Goal: Information Seeking & Learning: Learn about a topic

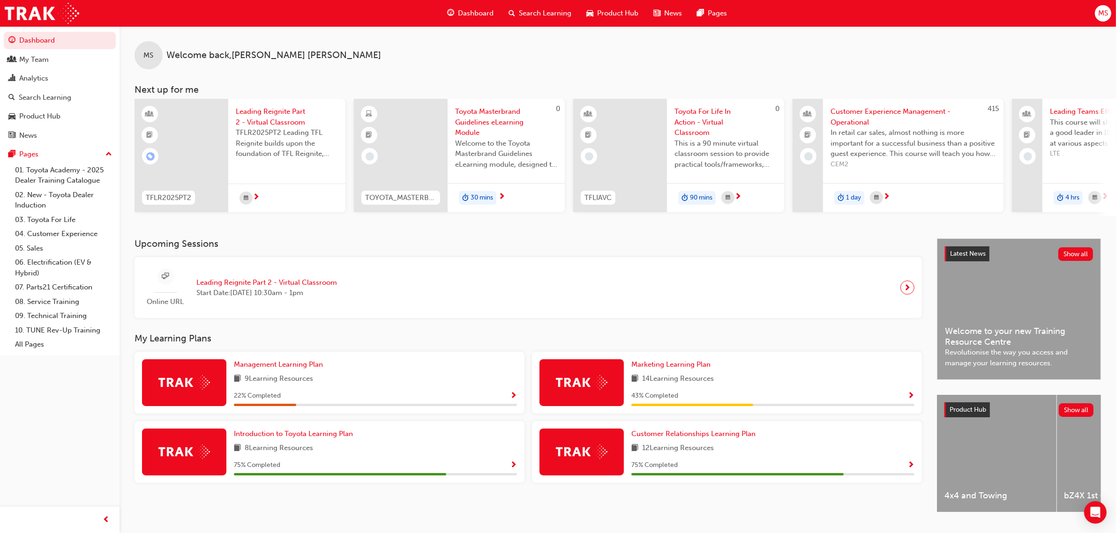
click at [548, 12] on span "Search Learning" at bounding box center [545, 13] width 53 height 11
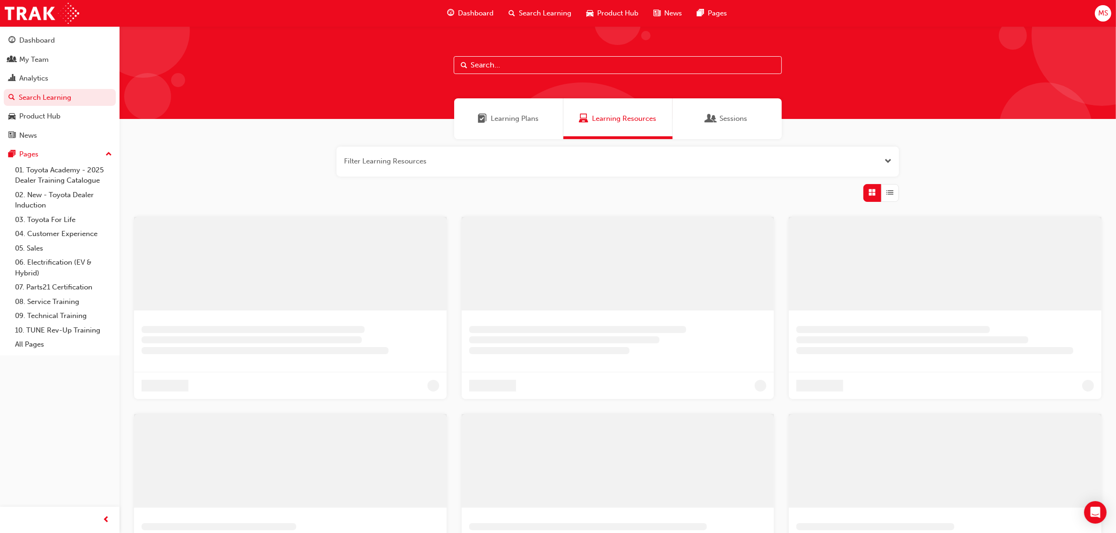
click at [504, 67] on input "text" at bounding box center [618, 65] width 328 height 18
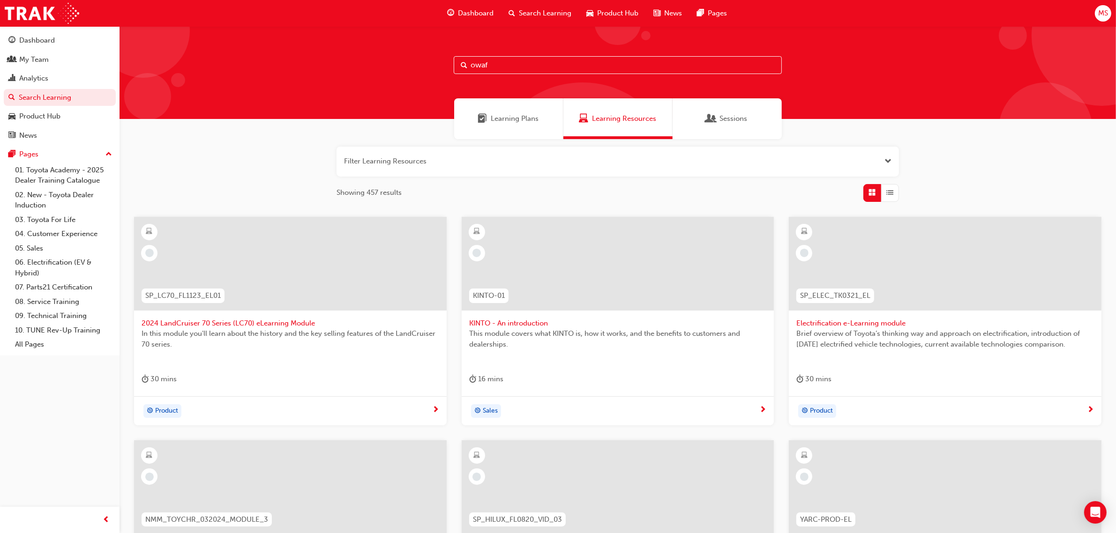
type input "owaf"
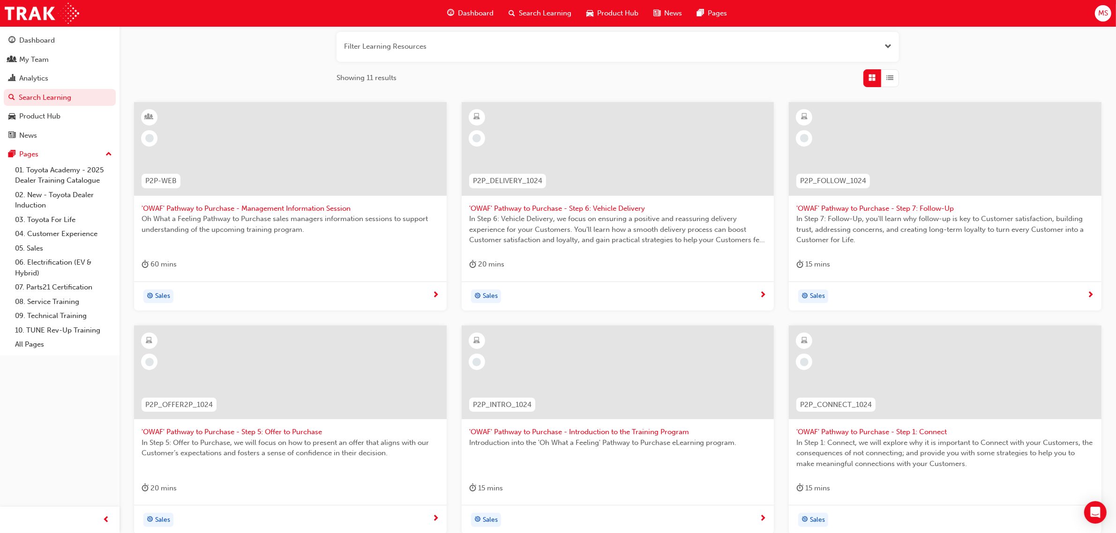
scroll to position [230, 0]
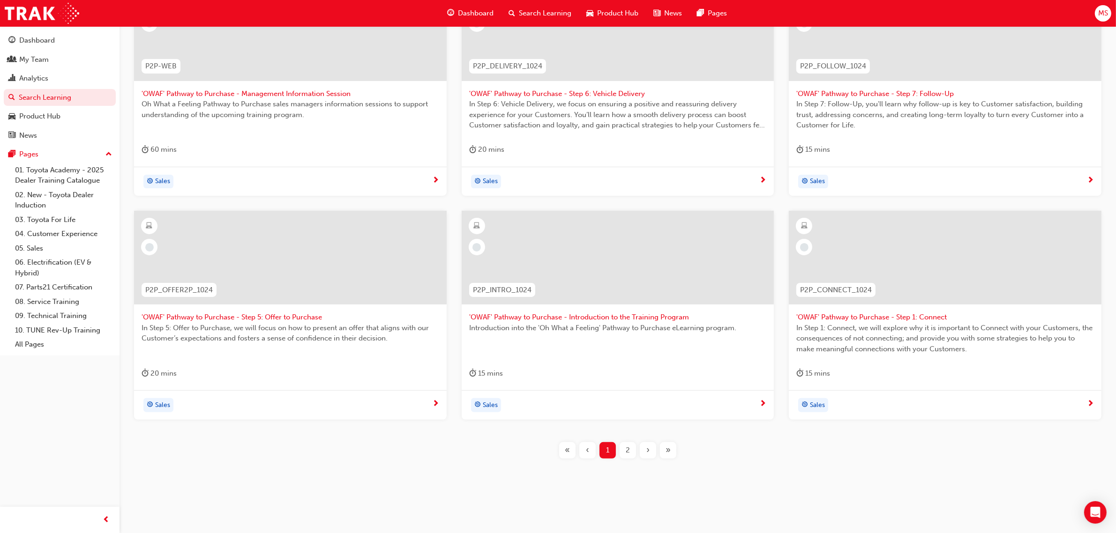
click at [623, 447] on div "2" at bounding box center [628, 451] width 16 height 16
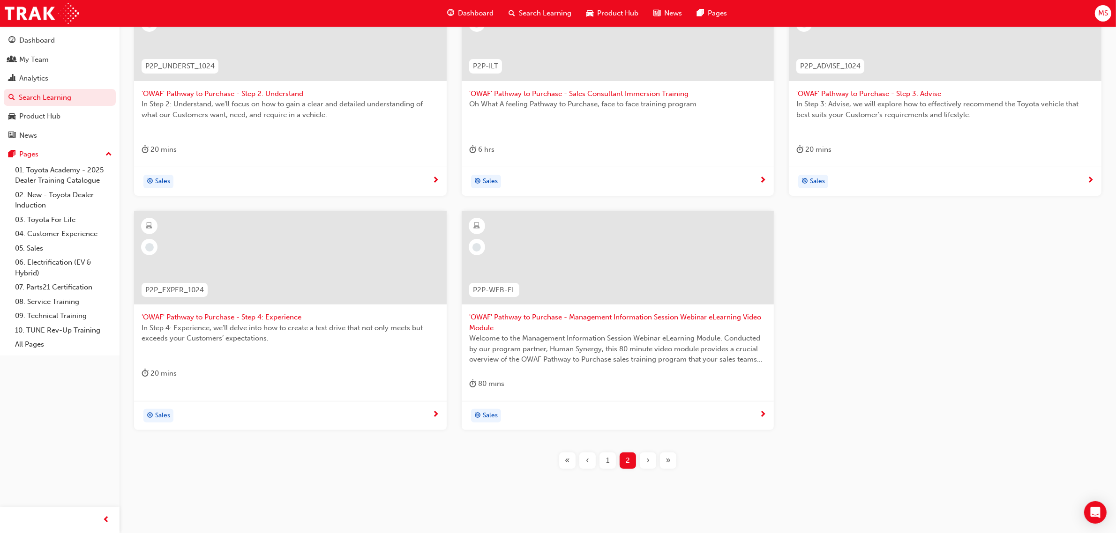
scroll to position [54, 0]
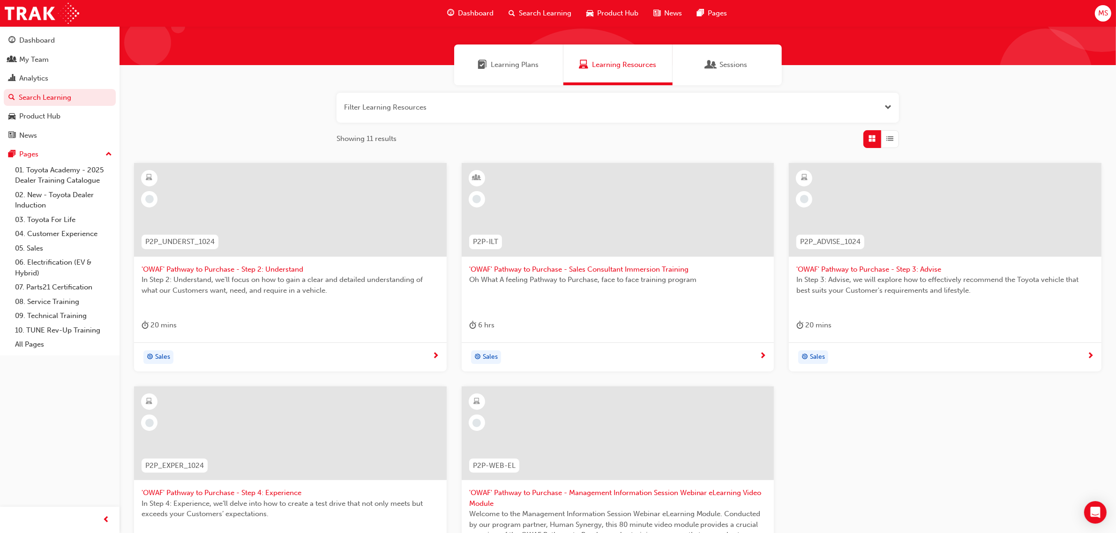
click at [662, 268] on span "'OWAF' Pathway to Purchase - Sales Consultant Immersion Training" at bounding box center [618, 269] width 298 height 11
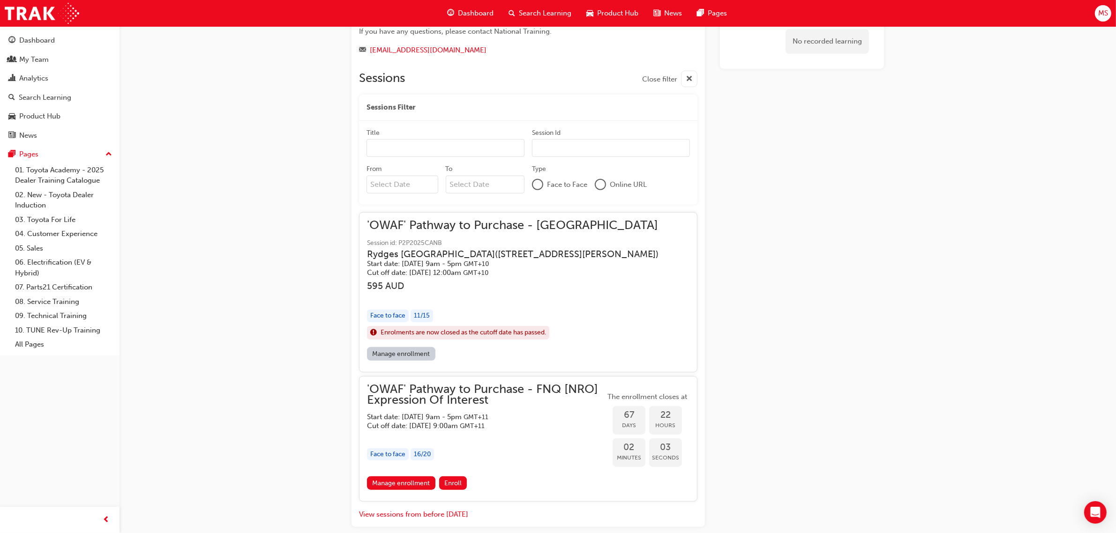
scroll to position [846, 0]
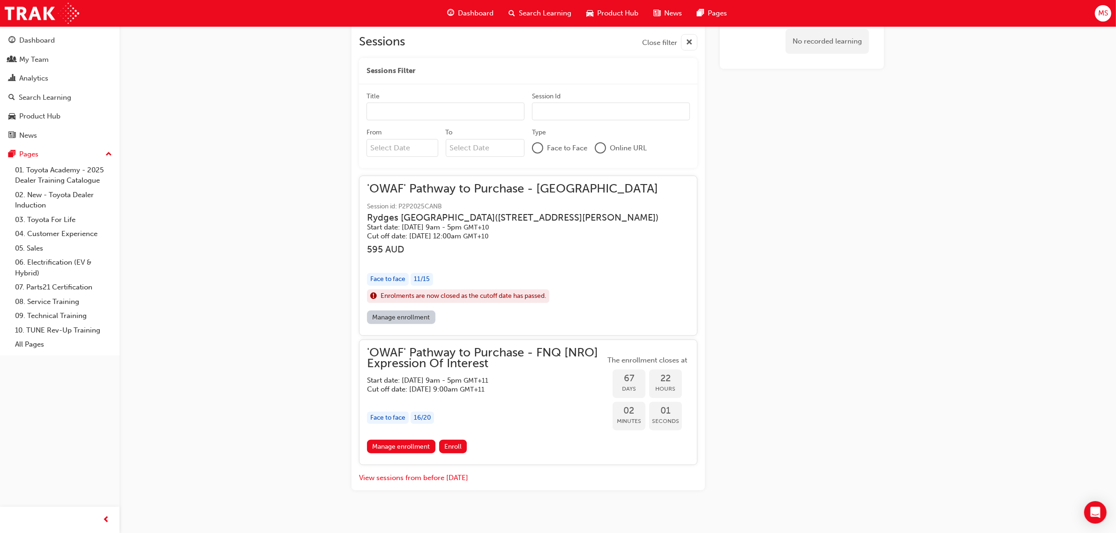
click at [481, 262] on div "'OWAF' Pathway to Purchase - [GEOGRAPHIC_DATA] Session id: P2P2025CANB [GEOGRAP…" at bounding box center [520, 247] width 307 height 127
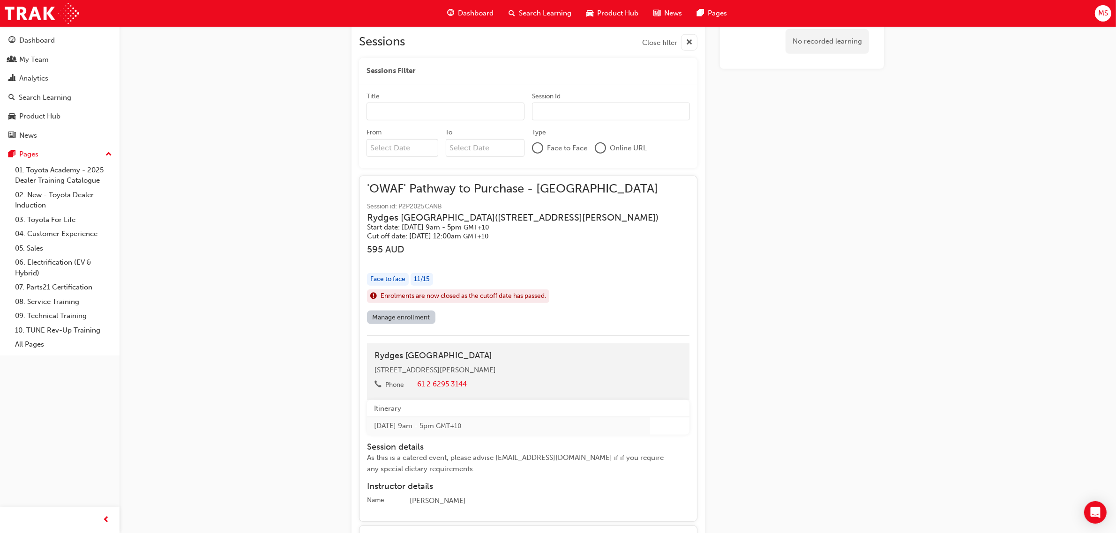
click at [404, 313] on link "Manage enrollment" at bounding box center [401, 318] width 68 height 14
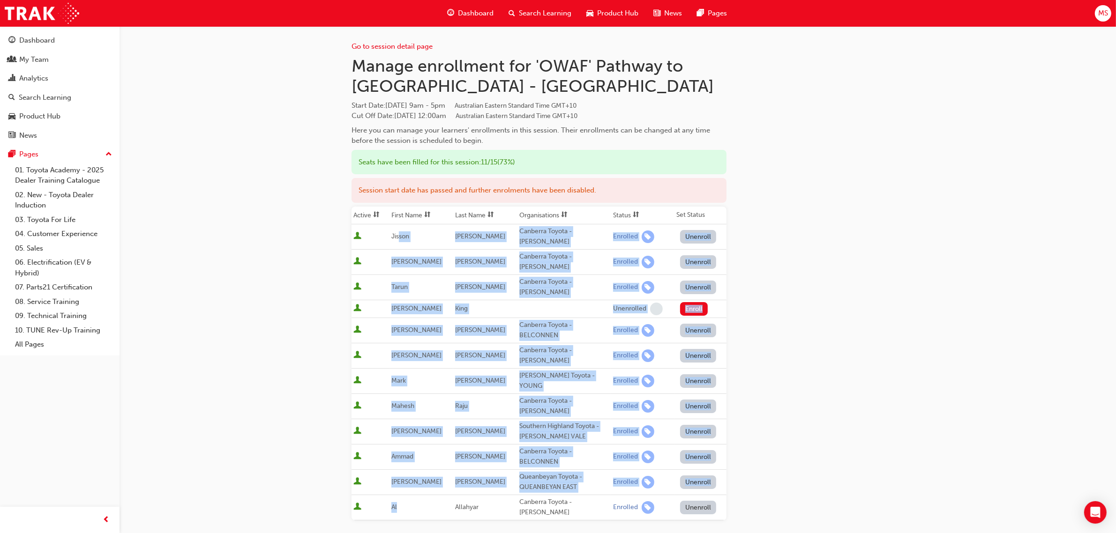
drag, startPoint x: 404, startPoint y: 229, endPoint x: 430, endPoint y: 462, distance: 234.5
click at [430, 462] on tbody "Jisson [PERSON_NAME] Toyota - [PERSON_NAME] Enrolled Unenroll [PERSON_NAME] [GE…" at bounding box center [539, 372] width 375 height 296
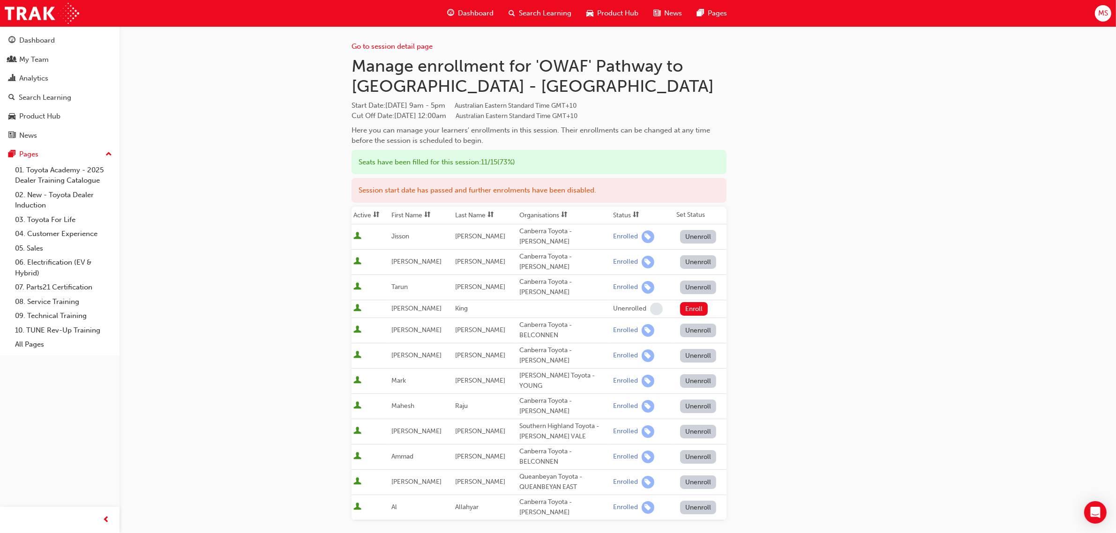
click at [988, 335] on div "Go to session detail page Manage enrollment for 'OWAF' Pathway to Purchase - [G…" at bounding box center [558, 338] width 1116 height 677
click at [942, 340] on div "Go to session detail page Manage enrollment for 'OWAF' Pathway to Purchase - [G…" at bounding box center [558, 338] width 1116 height 677
click at [909, 289] on div "Go to session detail page Manage enrollment for 'OWAF' Pathway to Purchase - [G…" at bounding box center [558, 338] width 1116 height 677
click at [385, 39] on div "Go to session detail page" at bounding box center [539, 39] width 375 height 26
click at [427, 36] on div "Go to session detail page" at bounding box center [539, 39] width 375 height 26
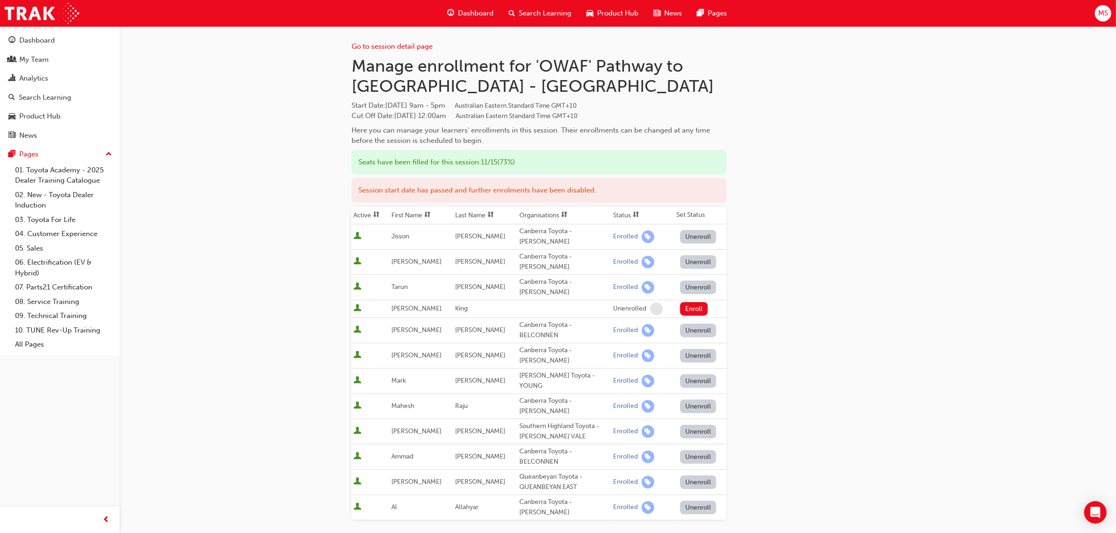
click at [427, 40] on div "Go to session detail page" at bounding box center [539, 39] width 375 height 26
click at [410, 50] on link "Go to session detail page" at bounding box center [392, 46] width 81 height 8
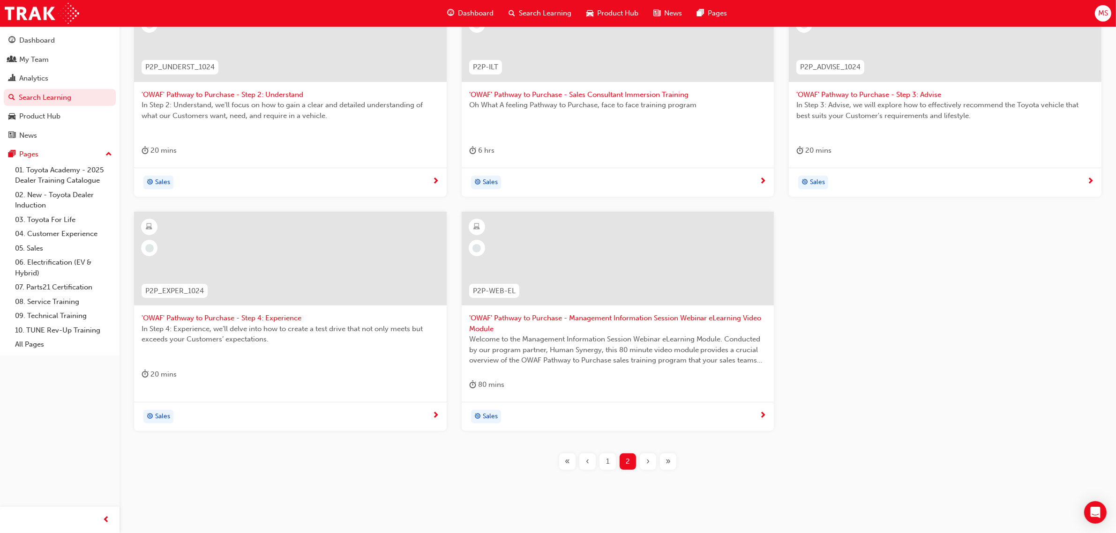
scroll to position [240, 0]
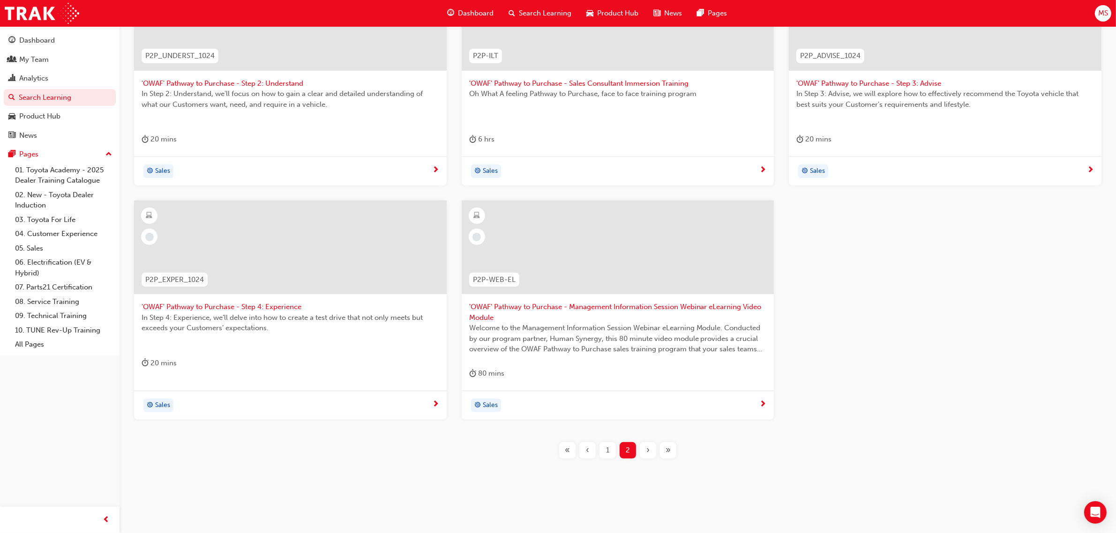
click at [615, 451] on div "1" at bounding box center [608, 451] width 16 height 16
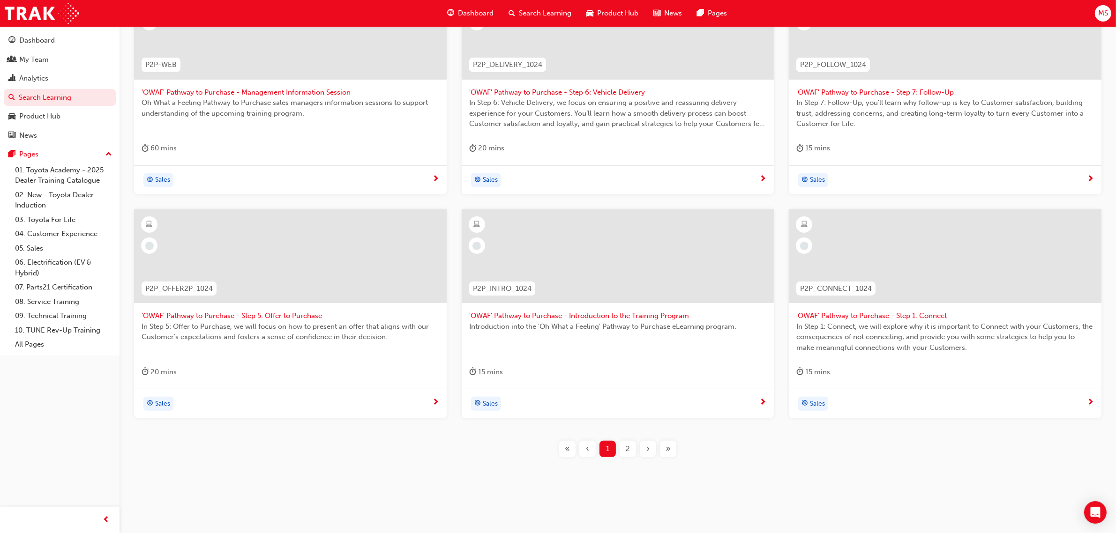
scroll to position [230, 0]
click at [631, 449] on div "2" at bounding box center [628, 451] width 16 height 16
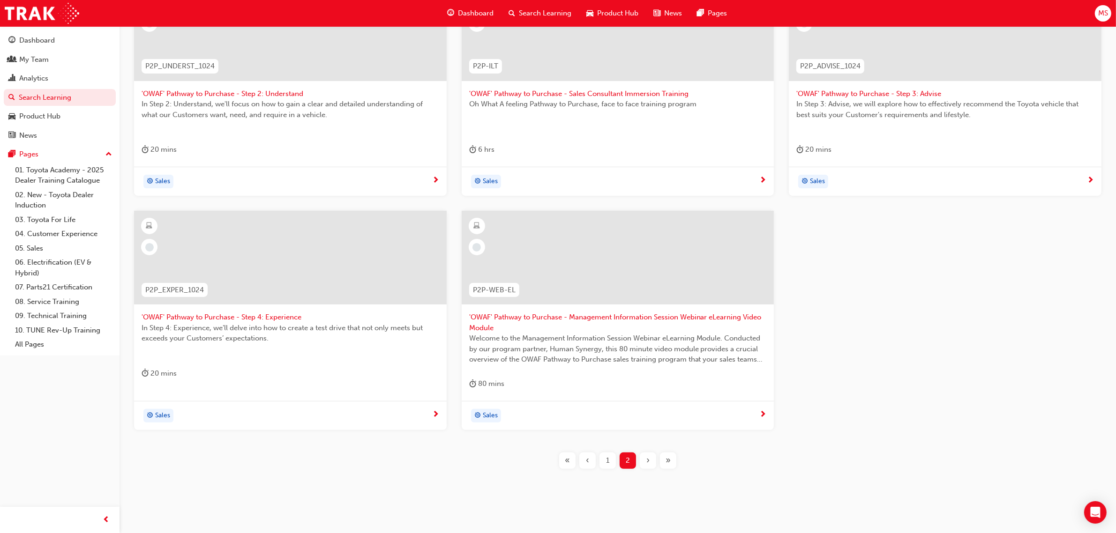
click at [606, 461] on span "1" at bounding box center [607, 461] width 3 height 11
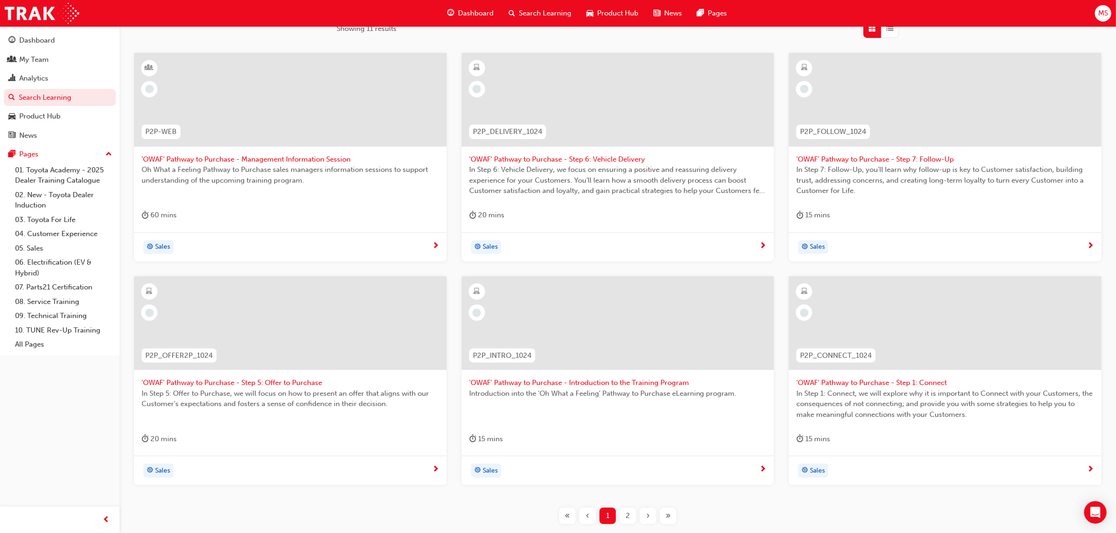
scroll to position [54, 0]
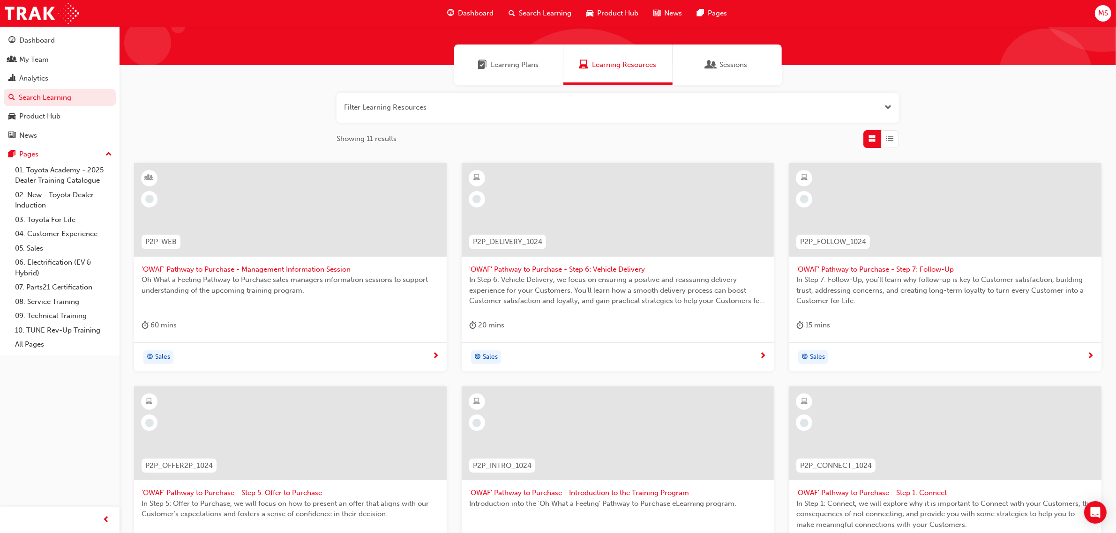
click at [191, 270] on span "'OWAF' Pathway to Purchase - Management Information Session" at bounding box center [291, 269] width 298 height 11
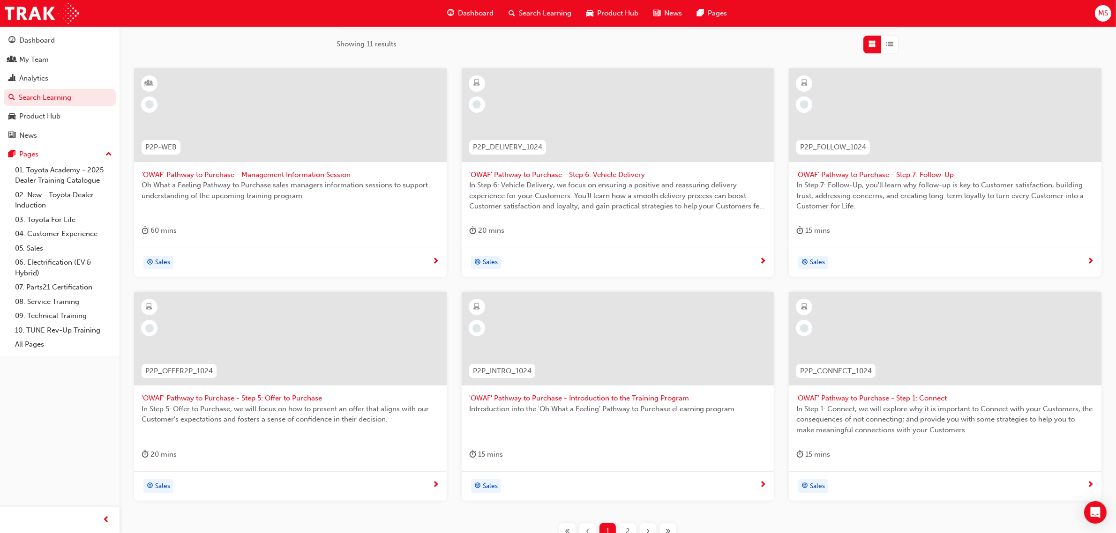
scroll to position [230, 0]
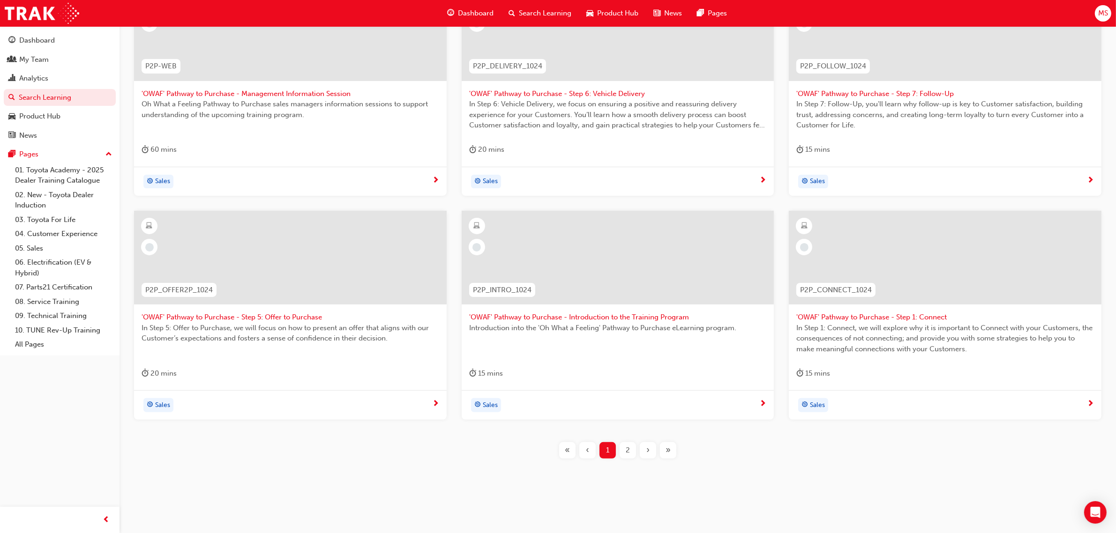
click at [624, 449] on div "2" at bounding box center [628, 451] width 16 height 16
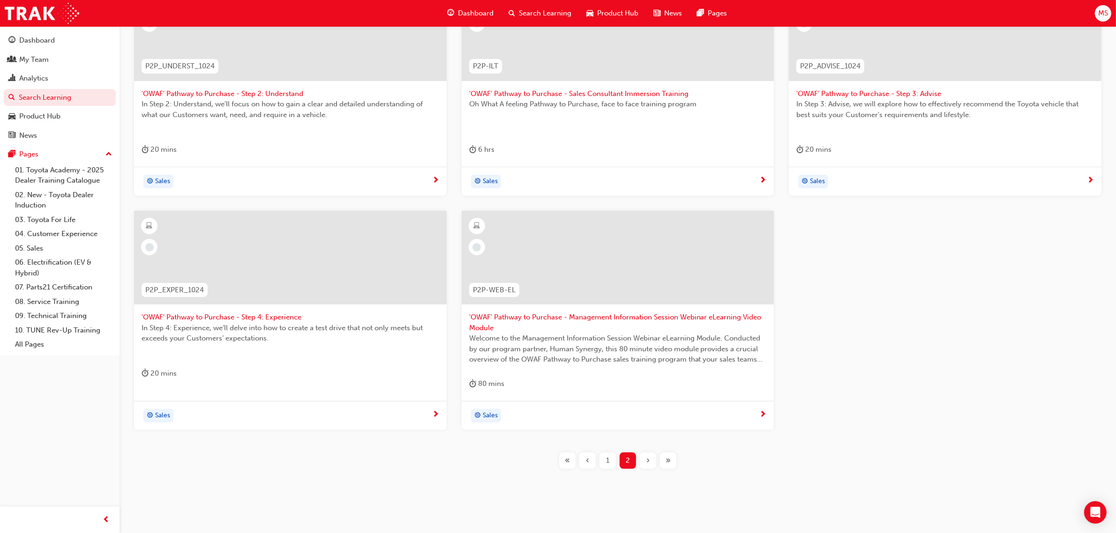
click at [547, 319] on span "'OWAF' Pathway to Purchase - Management Information Session Webinar eLearning V…" at bounding box center [618, 322] width 298 height 21
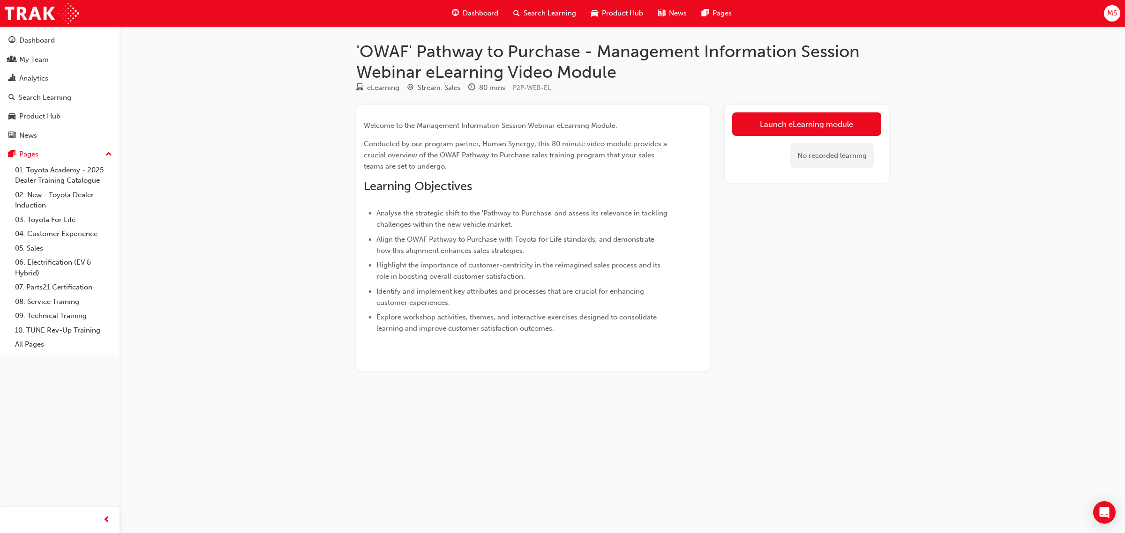
click at [877, 331] on div "Launch eLearning module No recorded learning" at bounding box center [807, 238] width 164 height 267
